Goal: Task Accomplishment & Management: Manage account settings

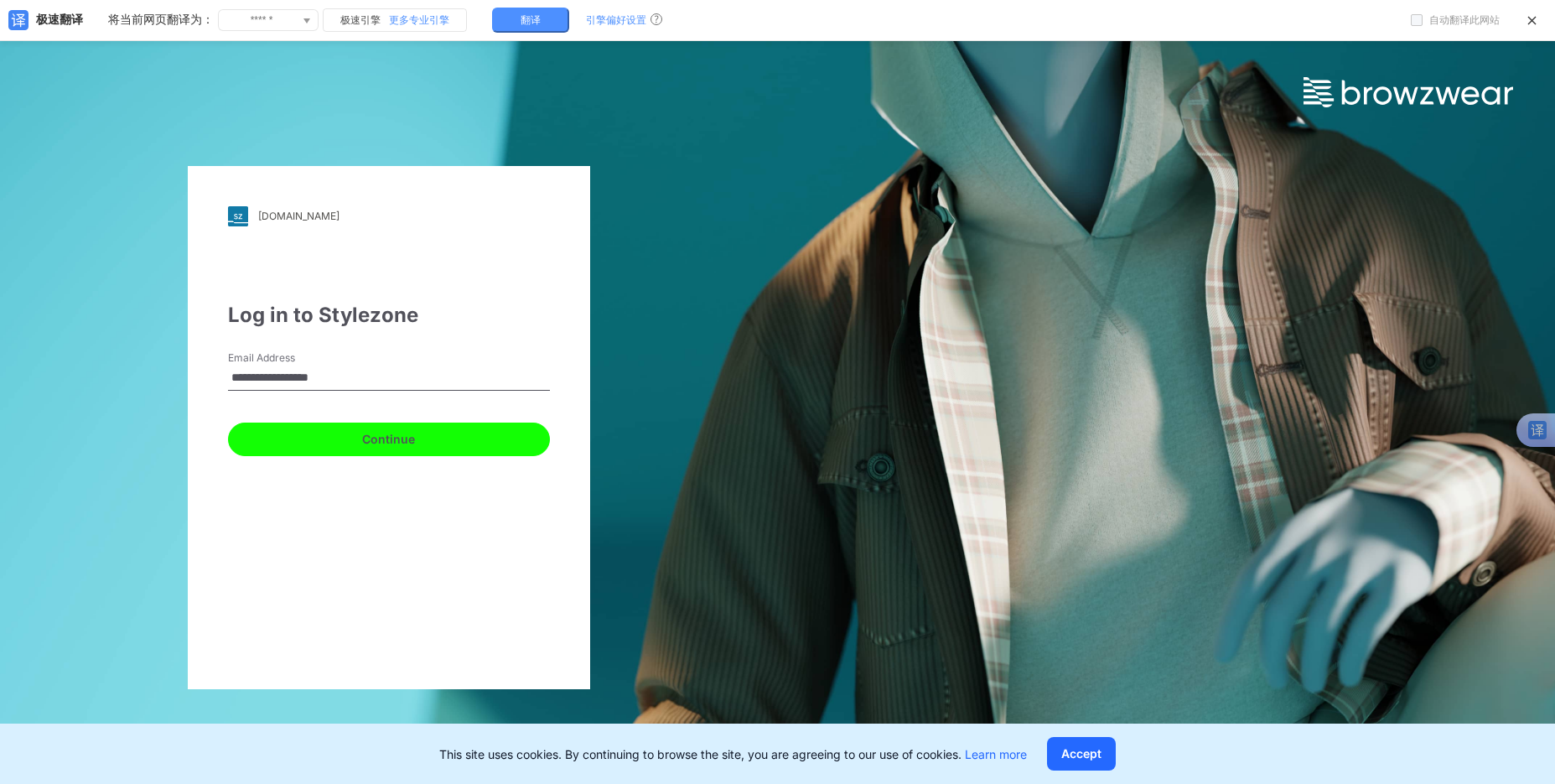
click at [402, 441] on button "Continue" at bounding box center [389, 439] width 322 height 33
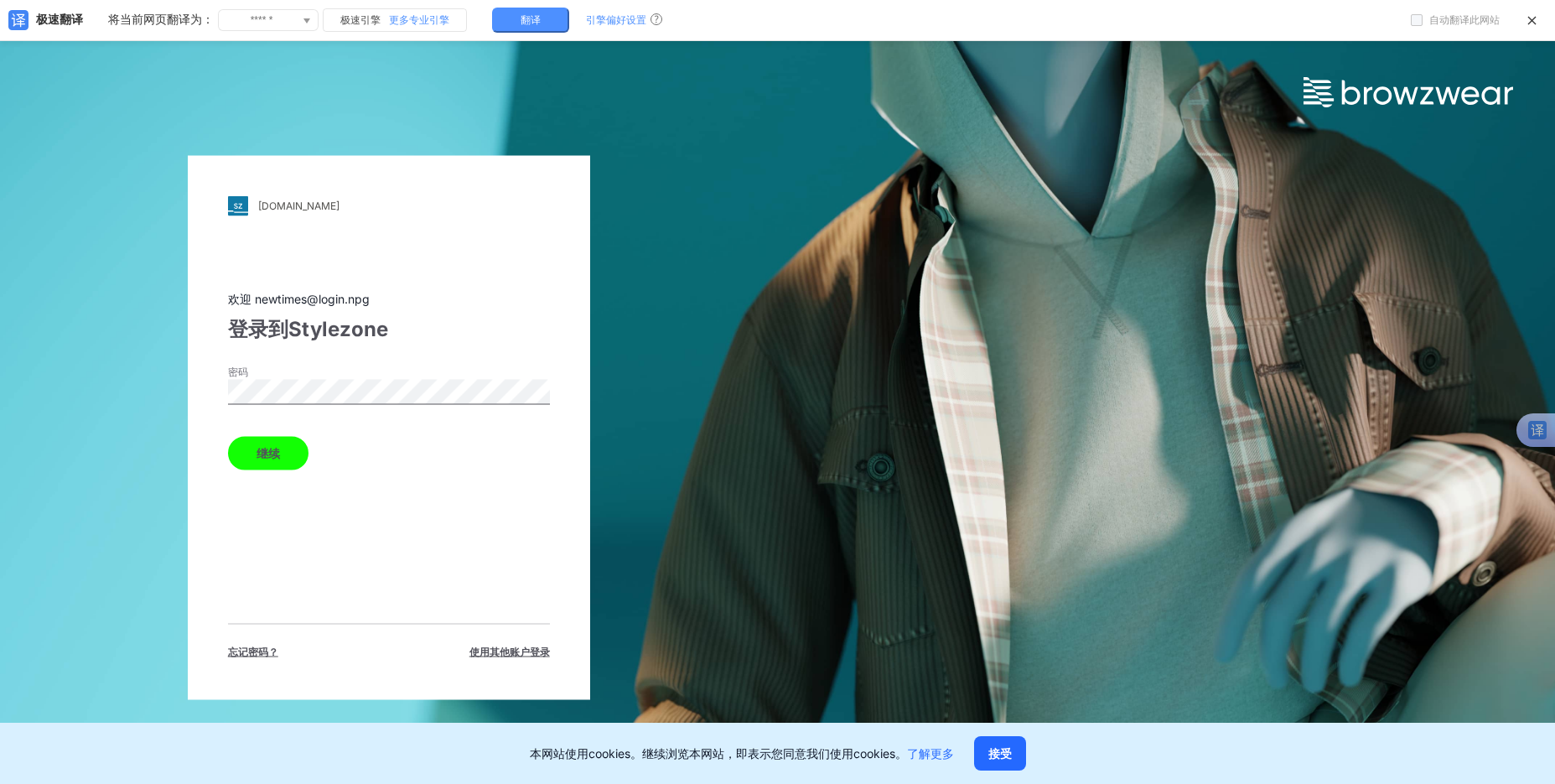
click at [279, 373] on label "密码" at bounding box center [286, 371] width 118 height 15
click at [264, 456] on font "继续" at bounding box center [268, 453] width 23 height 14
